Goal: Task Accomplishment & Management: Complete application form

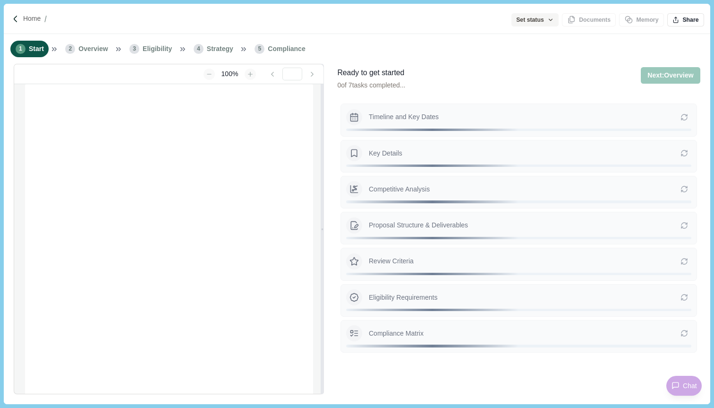
type input "**********"
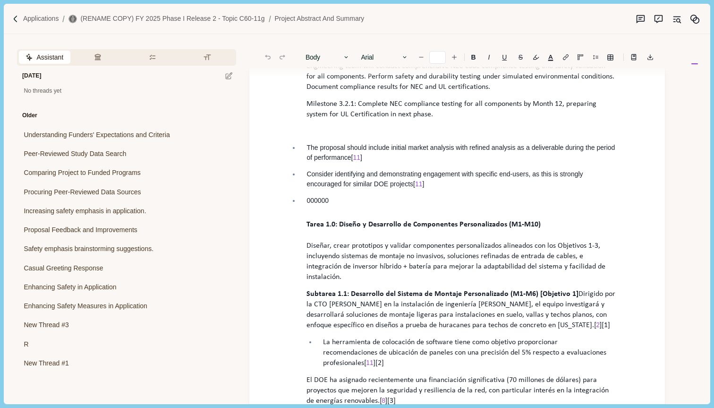
scroll to position [863, 0]
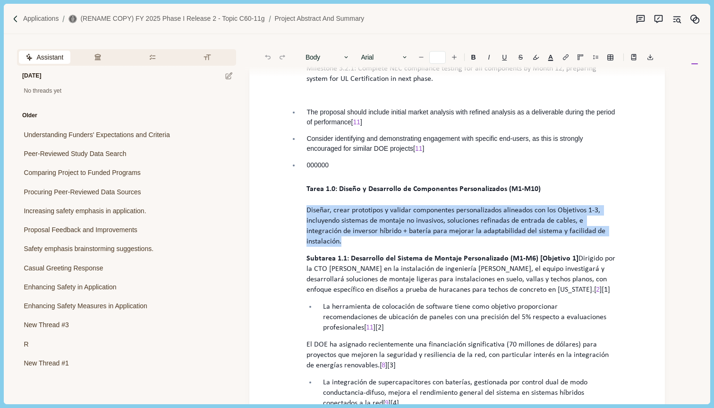
drag, startPoint x: 348, startPoint y: 243, endPoint x: 298, endPoint y: 213, distance: 57.8
click at [337, 58] on button "Body" at bounding box center [328, 57] width 54 height 13
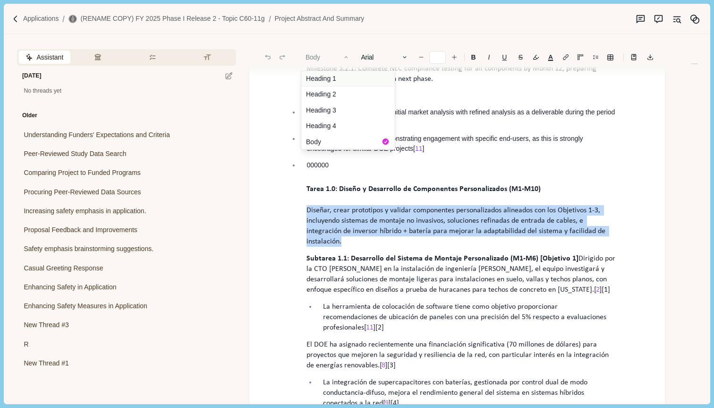
click at [335, 80] on button "Heading 1" at bounding box center [348, 79] width 94 height 16
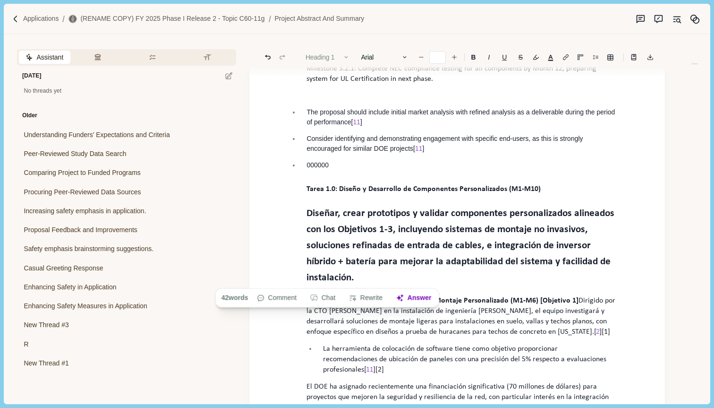
click at [319, 54] on button "Heading 1" at bounding box center [328, 57] width 54 height 13
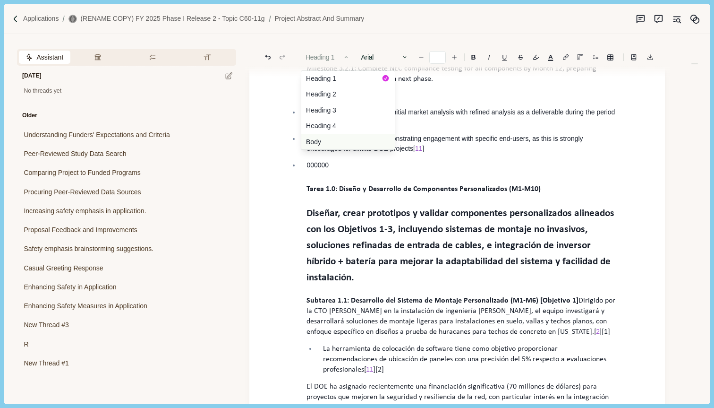
click at [324, 139] on button "Body" at bounding box center [348, 142] width 94 height 16
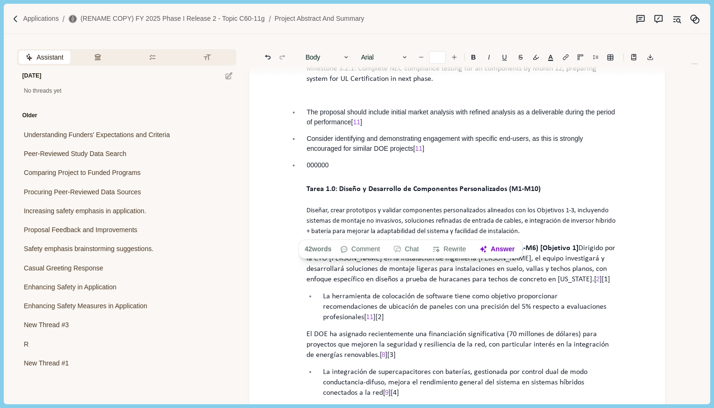
click at [573, 228] on p "Diseñar, crear prototipos y validar componentes personalizados alineados con lo…" at bounding box center [462, 220] width 311 height 31
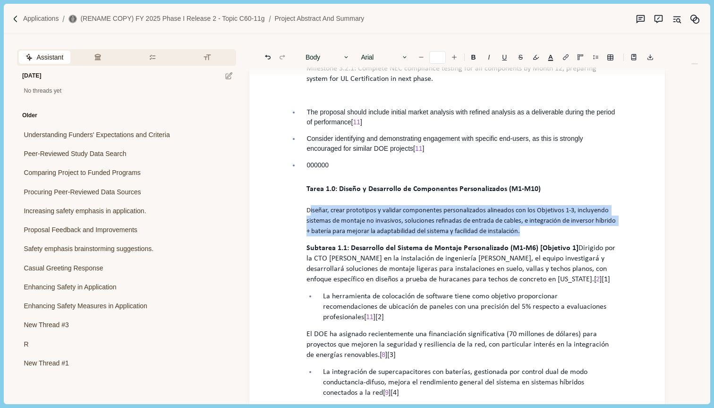
drag, startPoint x: 548, startPoint y: 232, endPoint x: 309, endPoint y: 211, distance: 239.5
click at [309, 211] on p "Diseñar, crear prototipos y validar componentes personalizados alineados con lo…" at bounding box center [462, 220] width 311 height 31
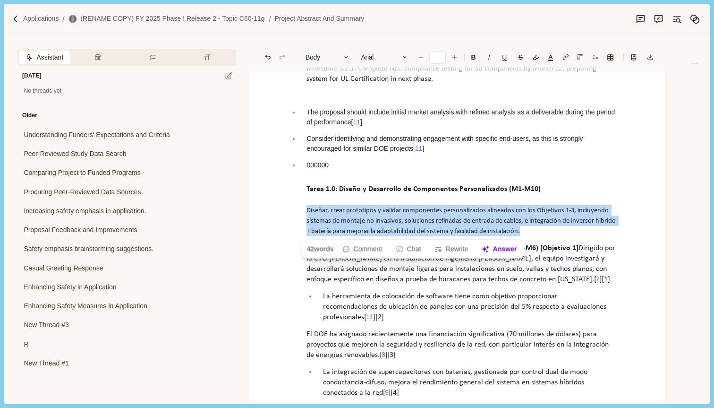
click at [307, 209] on span "Diseñar, crear prototipos y validar componentes personalizados alineados con lo…" at bounding box center [462, 221] width 311 height 28
click at [317, 60] on button "Body" at bounding box center [328, 57] width 54 height 13
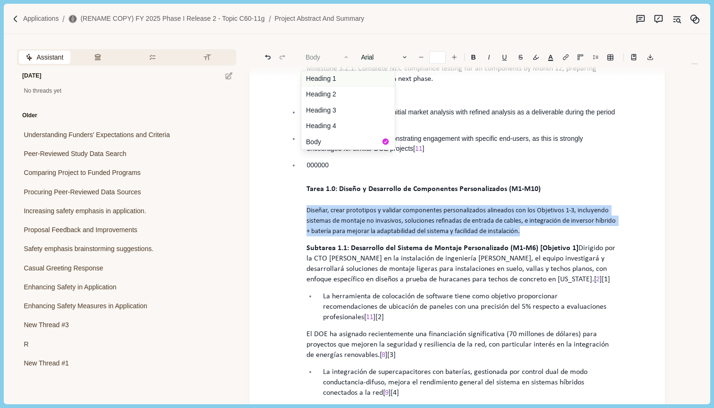
click at [320, 77] on button "Heading 1" at bounding box center [348, 79] width 94 height 16
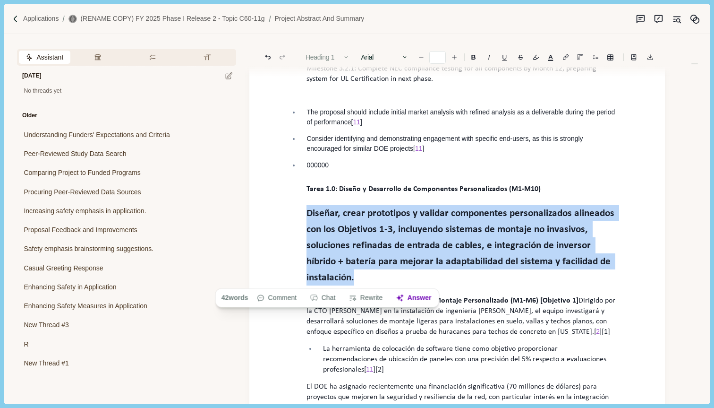
click at [319, 54] on button "Heading 1" at bounding box center [328, 57] width 54 height 13
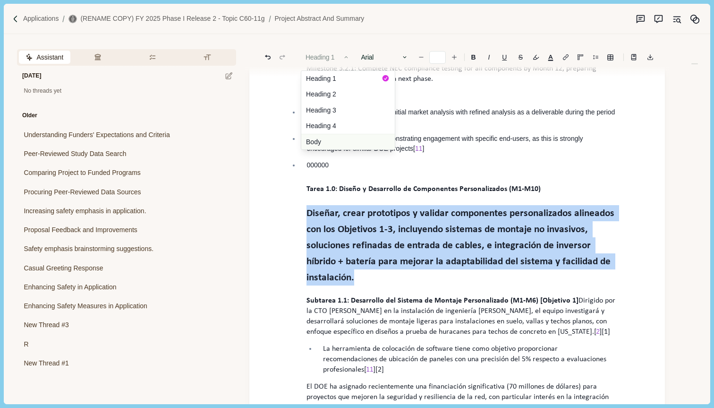
click at [327, 140] on button "Body" at bounding box center [348, 142] width 94 height 16
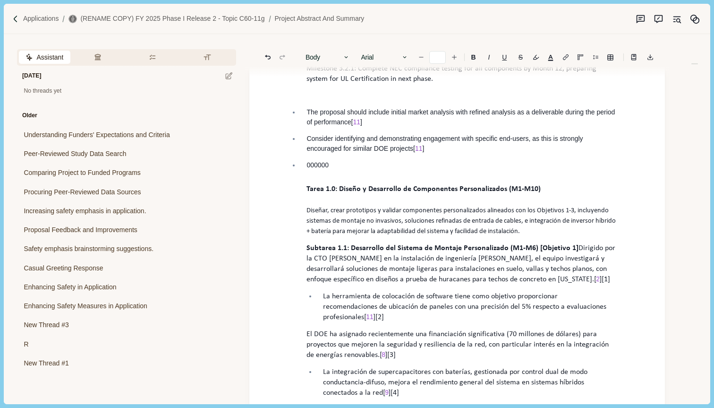
type input "**"
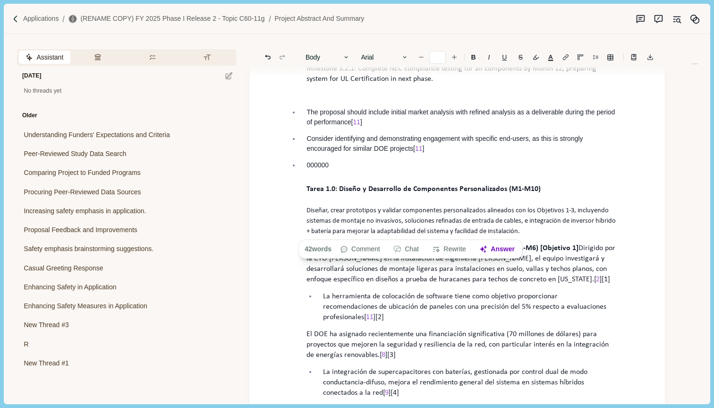
click at [563, 221] on span "Diseñar, crear prototipos y validar componentes personalizados alineados con lo…" at bounding box center [462, 221] width 311 height 28
